Goal: Information Seeking & Learning: Check status

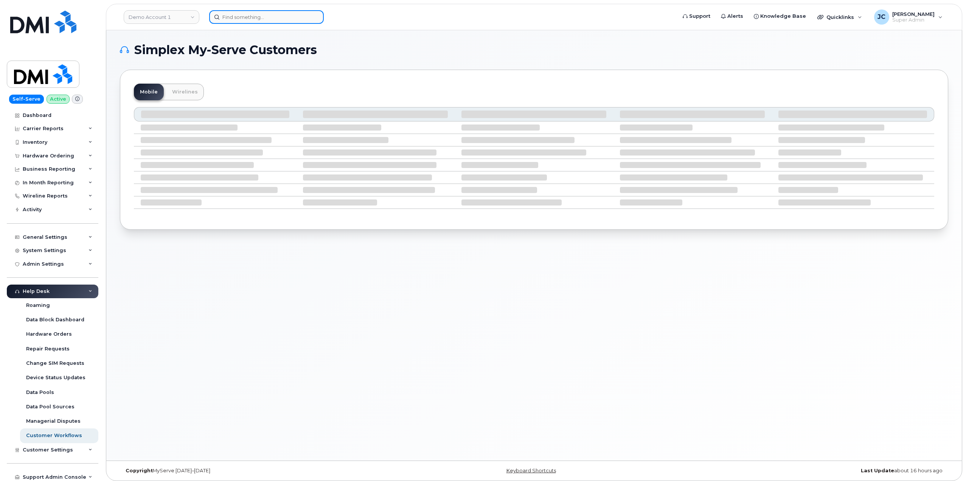
click at [251, 12] on input at bounding box center [266, 17] width 115 height 14
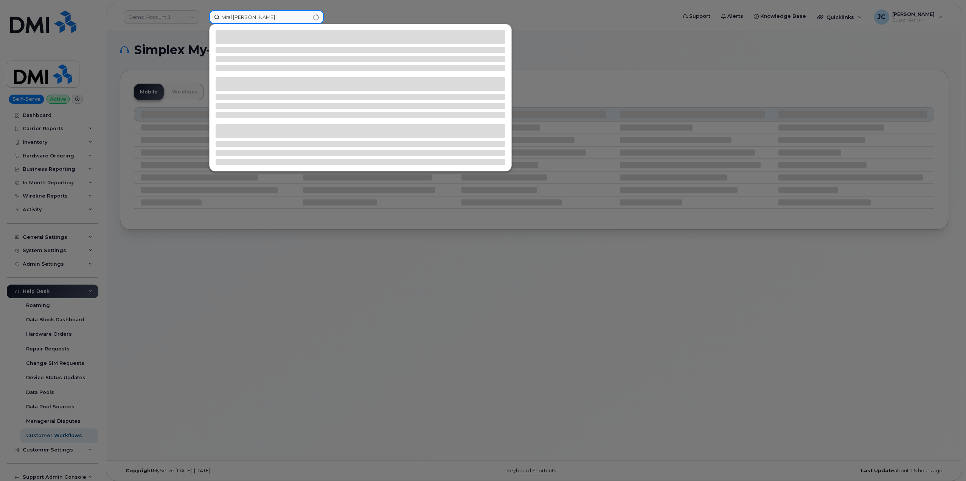
type input "viral raval"
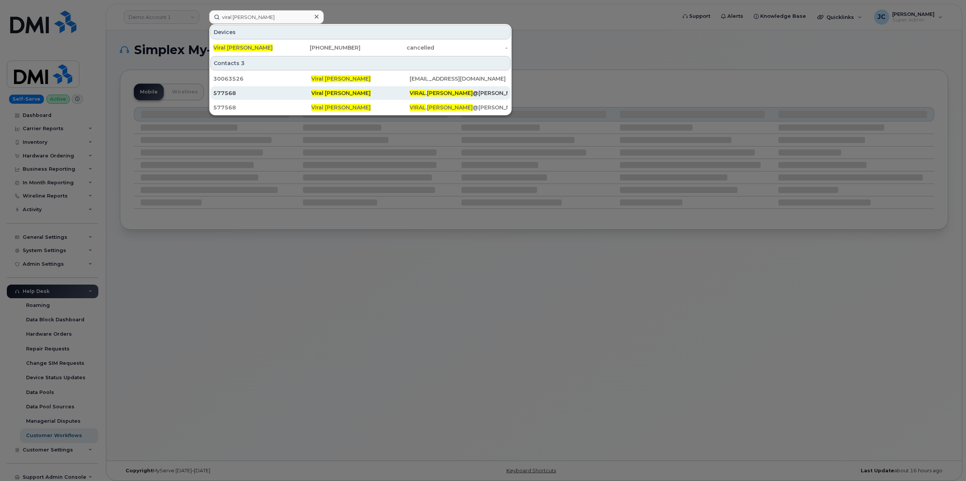
click at [228, 91] on div "577568" at bounding box center [262, 93] width 98 height 8
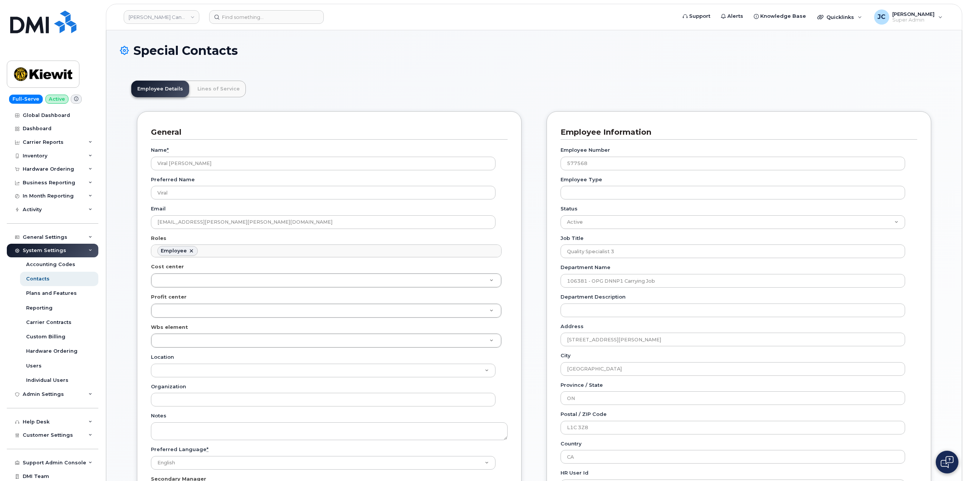
scroll to position [22, 0]
click at [88, 166] on div "Hardware Ordering" at bounding box center [53, 169] width 92 height 14
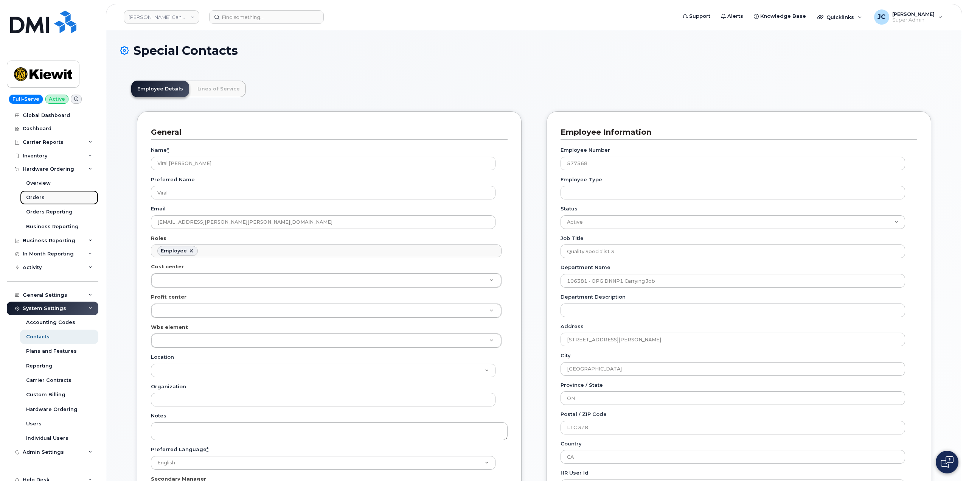
click at [43, 196] on div "Orders" at bounding box center [35, 197] width 19 height 7
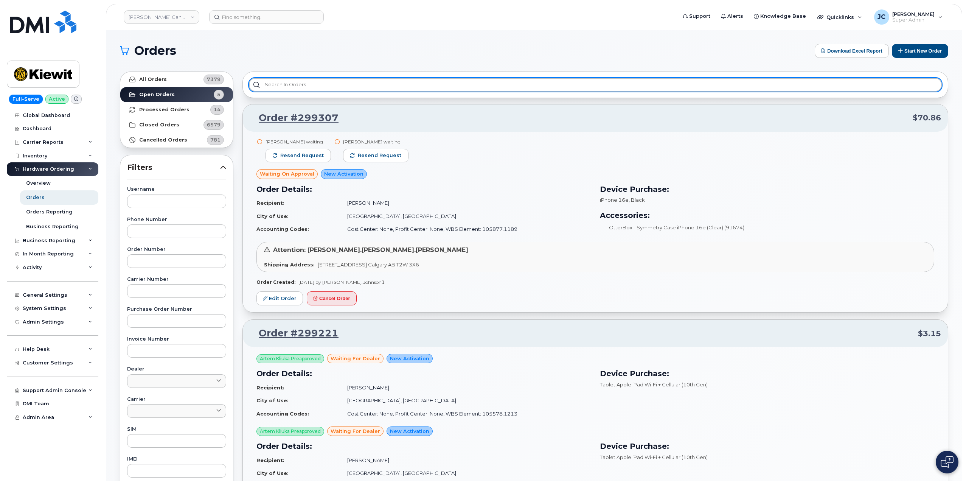
click at [345, 85] on input "text" at bounding box center [595, 85] width 693 height 14
paste input "cs0785091"
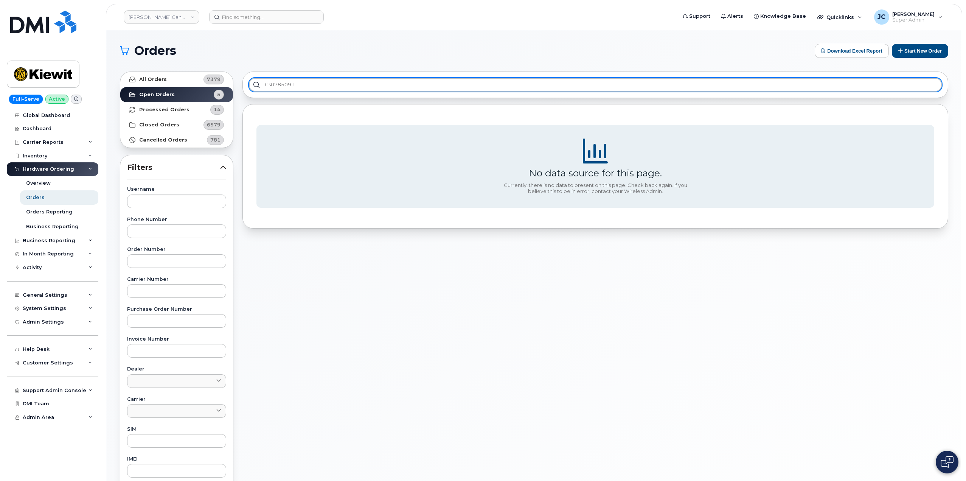
drag, startPoint x: 297, startPoint y: 87, endPoint x: 238, endPoint y: 87, distance: 58.7
click at [238, 87] on div "cs0785091 No data source for this page. Currently, there is no data to present …" at bounding box center [595, 333] width 715 height 532
paste input "298779"
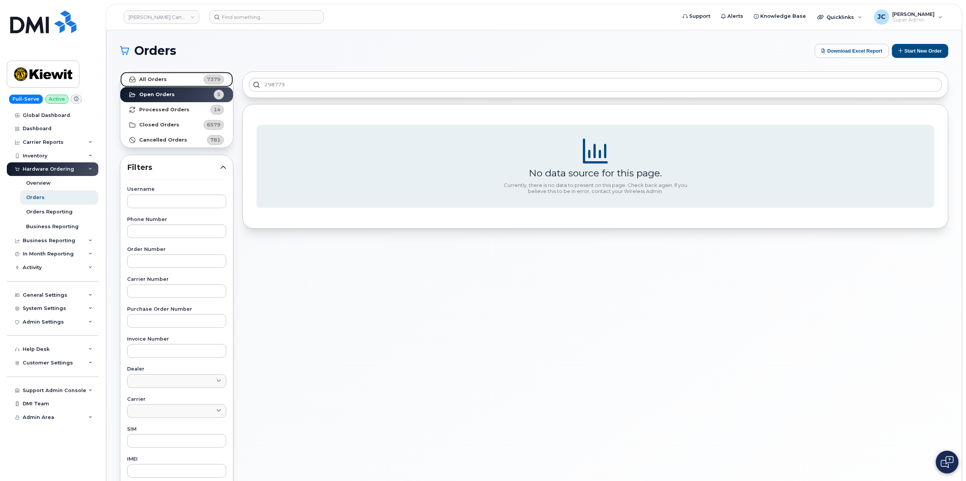
click at [157, 79] on strong "All Orders" at bounding box center [153, 79] width 28 height 6
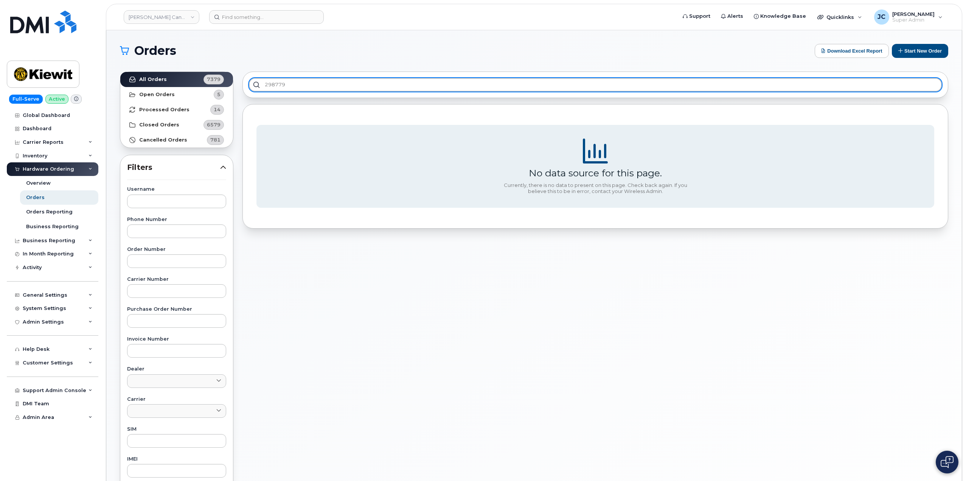
drag, startPoint x: 296, startPoint y: 85, endPoint x: 240, endPoint y: 85, distance: 56.4
click at [240, 85] on div "298779 No data source for this page. Currently, there is no data to present on …" at bounding box center [595, 333] width 715 height 532
click at [286, 83] on input "298779" at bounding box center [595, 85] width 693 height 14
paste input "298779"
type input "order #298779"
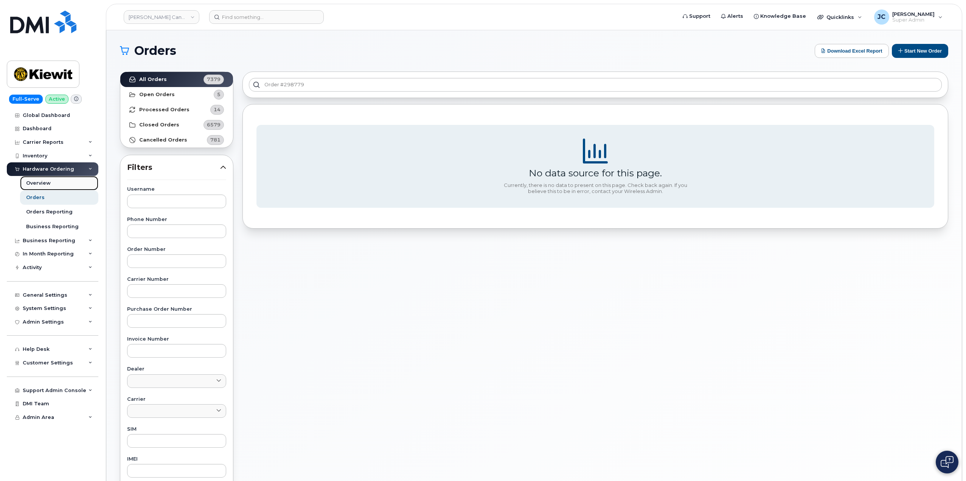
click at [41, 182] on div "Overview" at bounding box center [38, 183] width 25 height 7
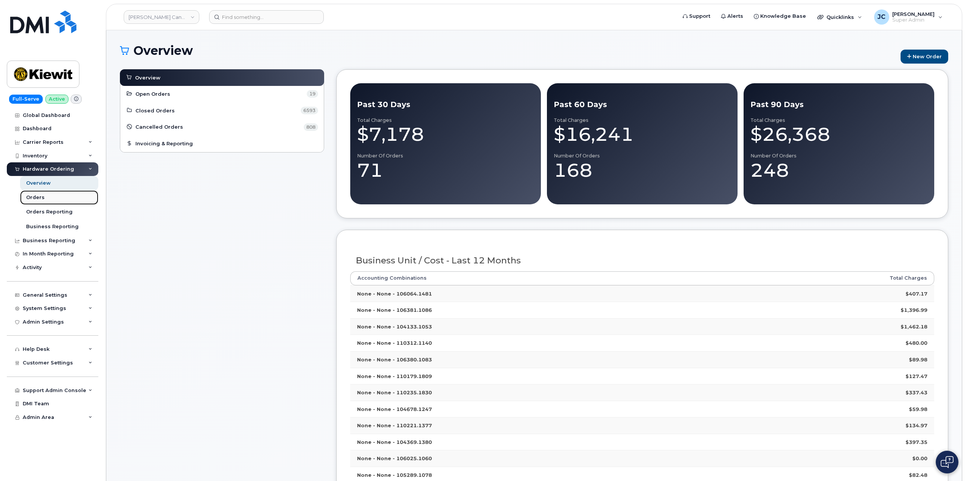
click at [34, 198] on div "Orders" at bounding box center [35, 197] width 19 height 7
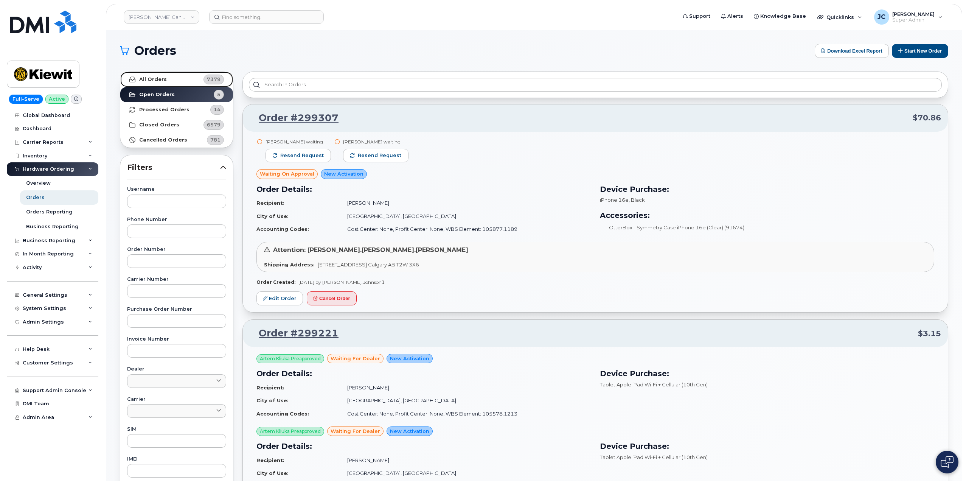
click at [162, 79] on strong "All Orders" at bounding box center [153, 79] width 28 height 6
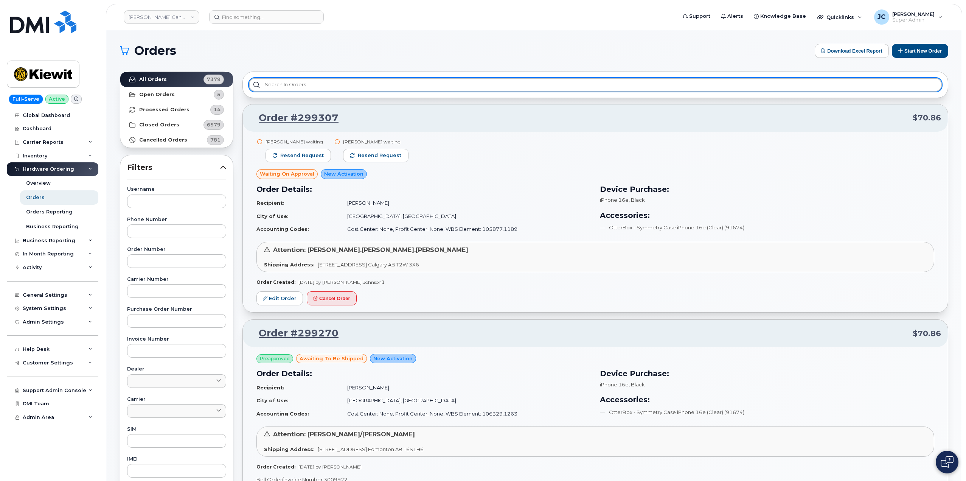
paste input "ci checked status of order 298779"
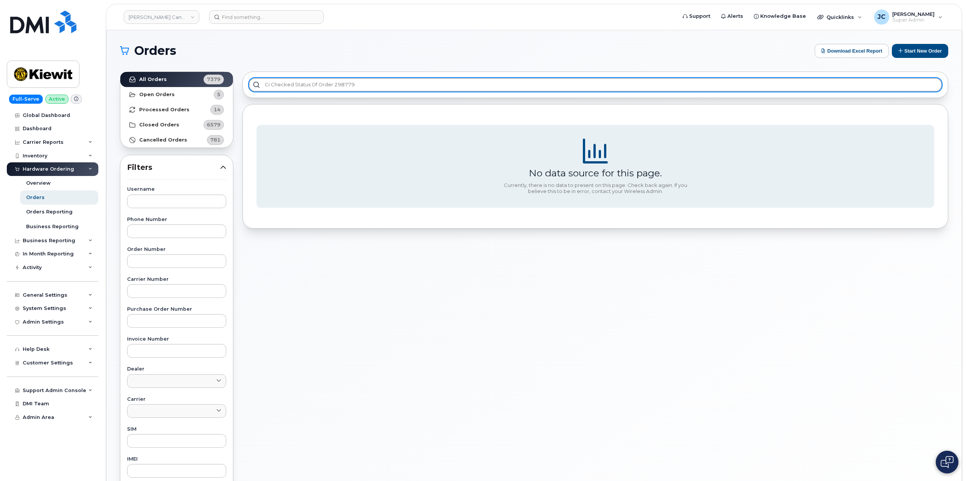
click at [331, 82] on input "ci checked status of order 298779" at bounding box center [595, 85] width 693 height 14
drag, startPoint x: 334, startPoint y: 83, endPoint x: 218, endPoint y: 87, distance: 115.5
click at [218, 87] on div "All Orders 7379 Open Orders 5 Processed Orders 14 Closed Orders 6579 Cancelled …" at bounding box center [534, 333] width 838 height 532
type input "298779"
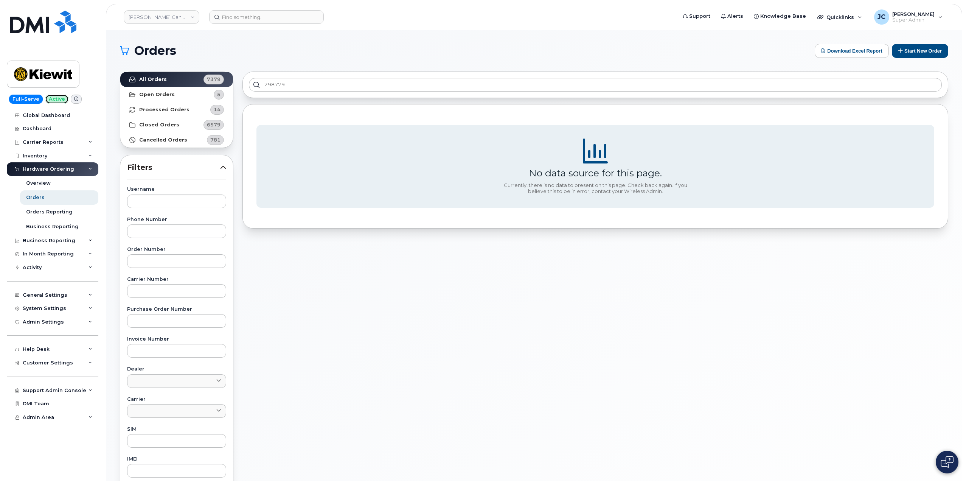
click at [58, 98] on span "Active" at bounding box center [56, 99] width 23 height 9
click at [45, 215] on div "Orders Reporting" at bounding box center [49, 211] width 47 height 7
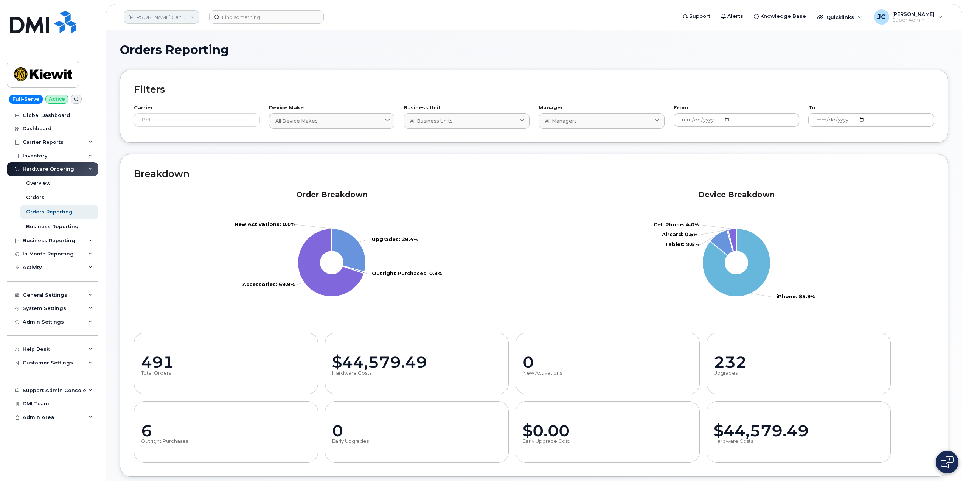
click at [191, 17] on link "[PERSON_NAME] Canada Inc" at bounding box center [162, 17] width 76 height 14
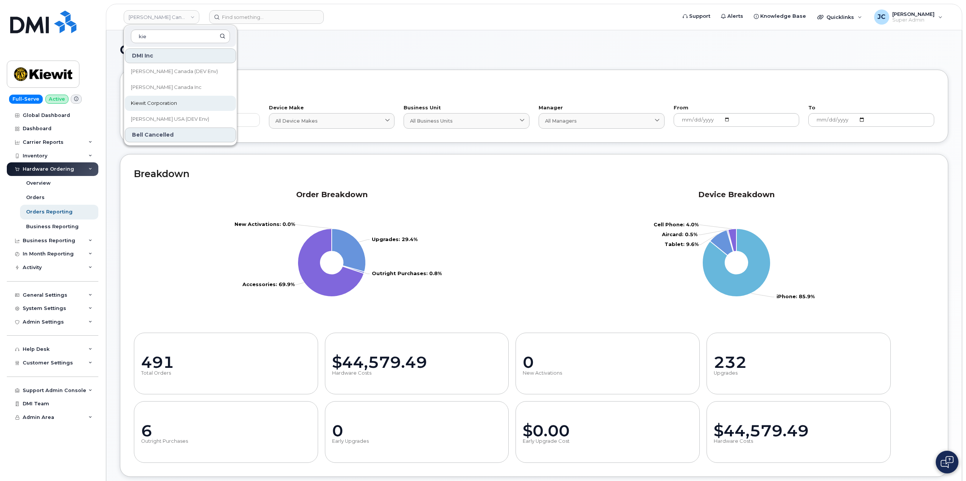
type input "kie"
click at [155, 100] on span "Kiewit Corporation" at bounding box center [154, 104] width 46 height 8
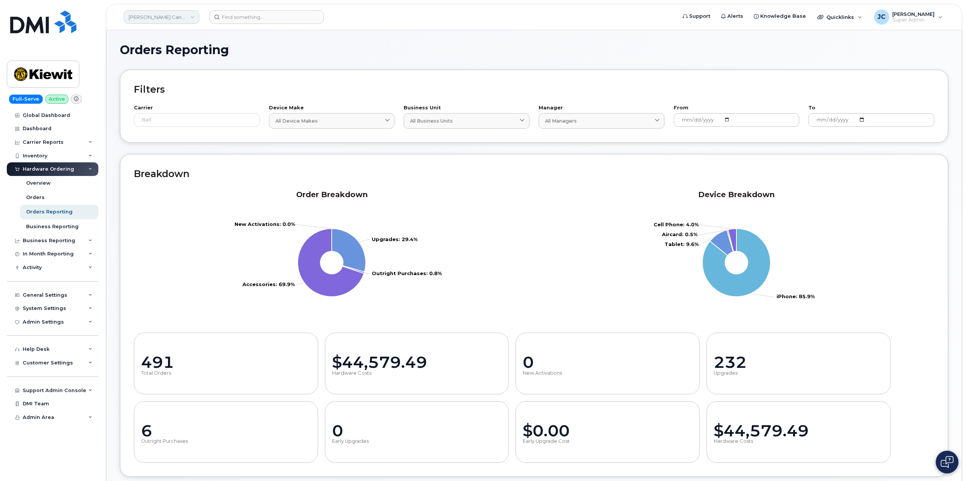
click at [193, 17] on link "[PERSON_NAME] Canada Inc" at bounding box center [162, 17] width 76 height 14
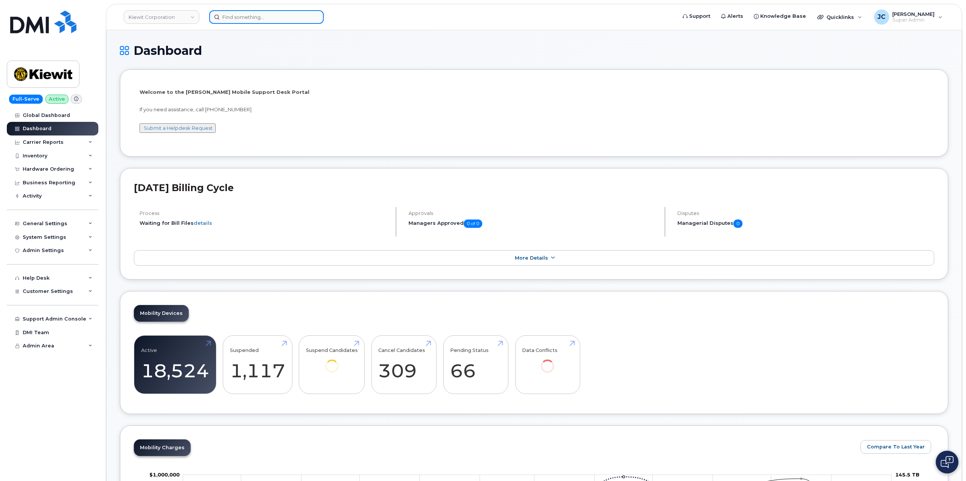
click at [239, 15] on input at bounding box center [266, 17] width 115 height 14
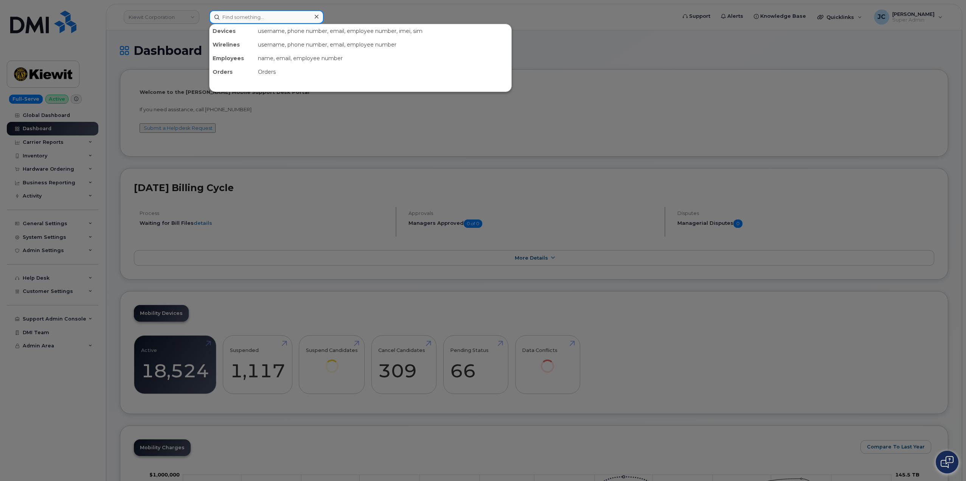
paste input "ci checked status of order 298779"
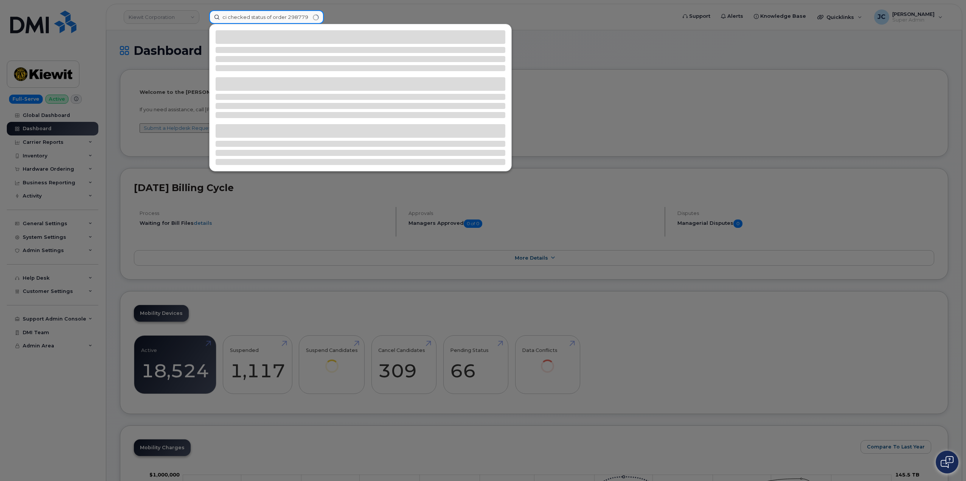
drag, startPoint x: 288, startPoint y: 17, endPoint x: 208, endPoint y: 18, distance: 79.8
click at [208, 18] on div "ci checked status of order 298779" at bounding box center [440, 17] width 475 height 14
type input "298779"
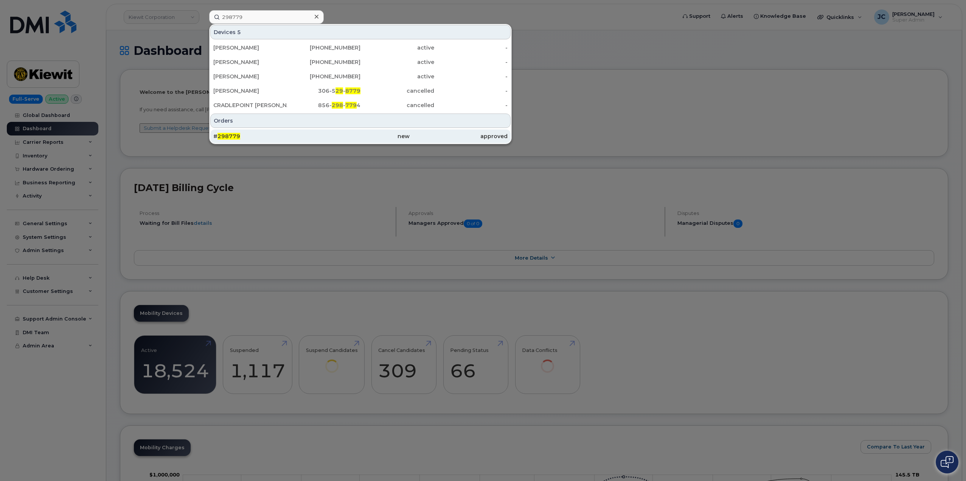
click at [229, 136] on span "298779" at bounding box center [229, 136] width 23 height 7
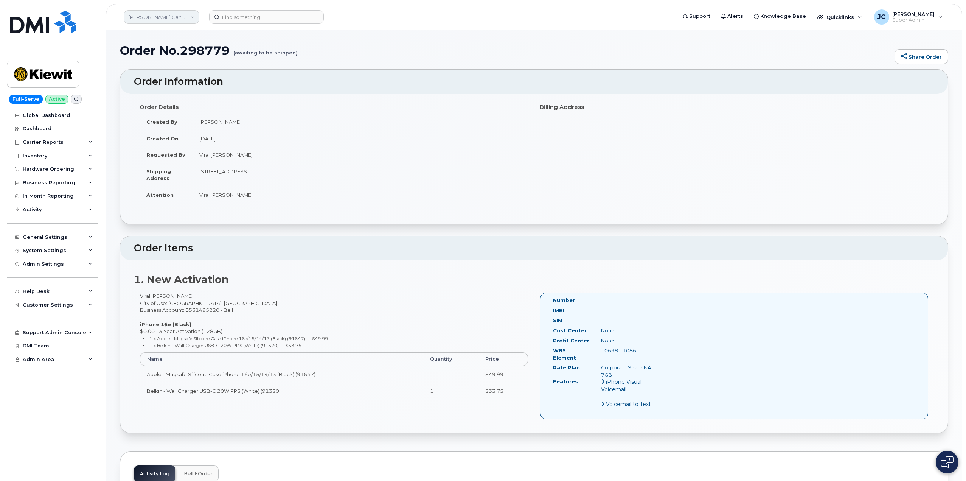
click at [159, 15] on link "[PERSON_NAME] Canada Inc" at bounding box center [162, 17] width 76 height 14
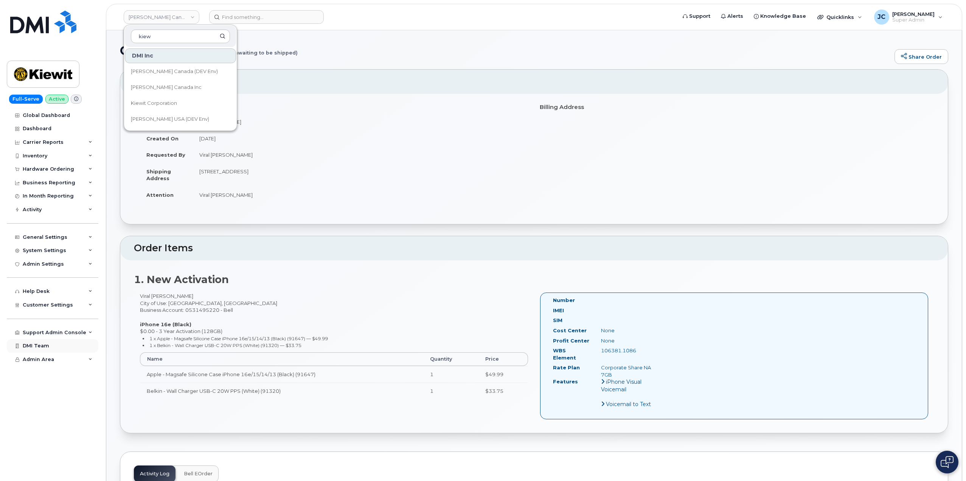
type input "kiew"
